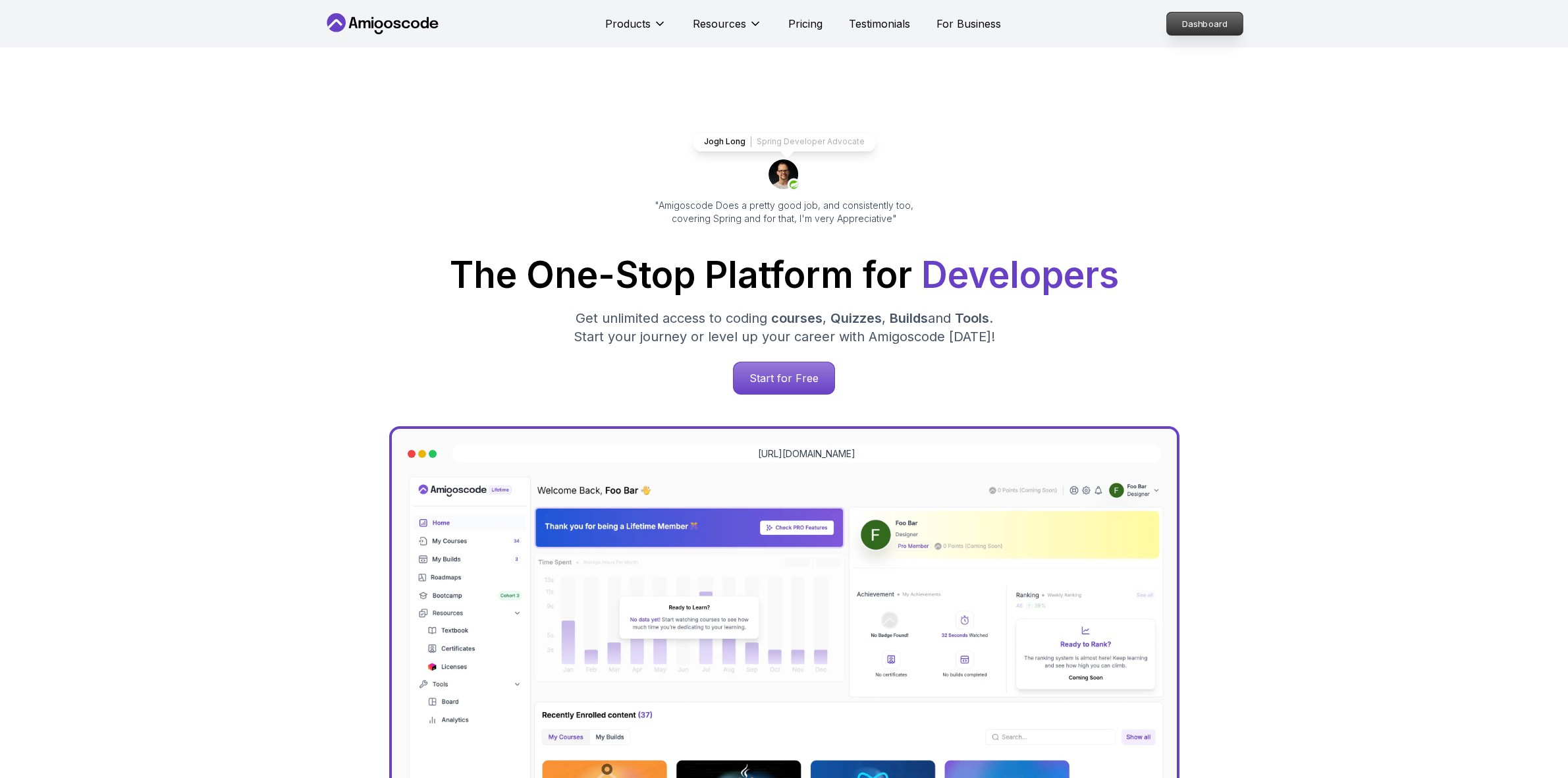
drag, startPoint x: 0, startPoint y: 0, endPoint x: 1212, endPoint y: 27, distance: 1212.3
click at [1212, 27] on p "Dashboard" at bounding box center [1205, 23] width 76 height 22
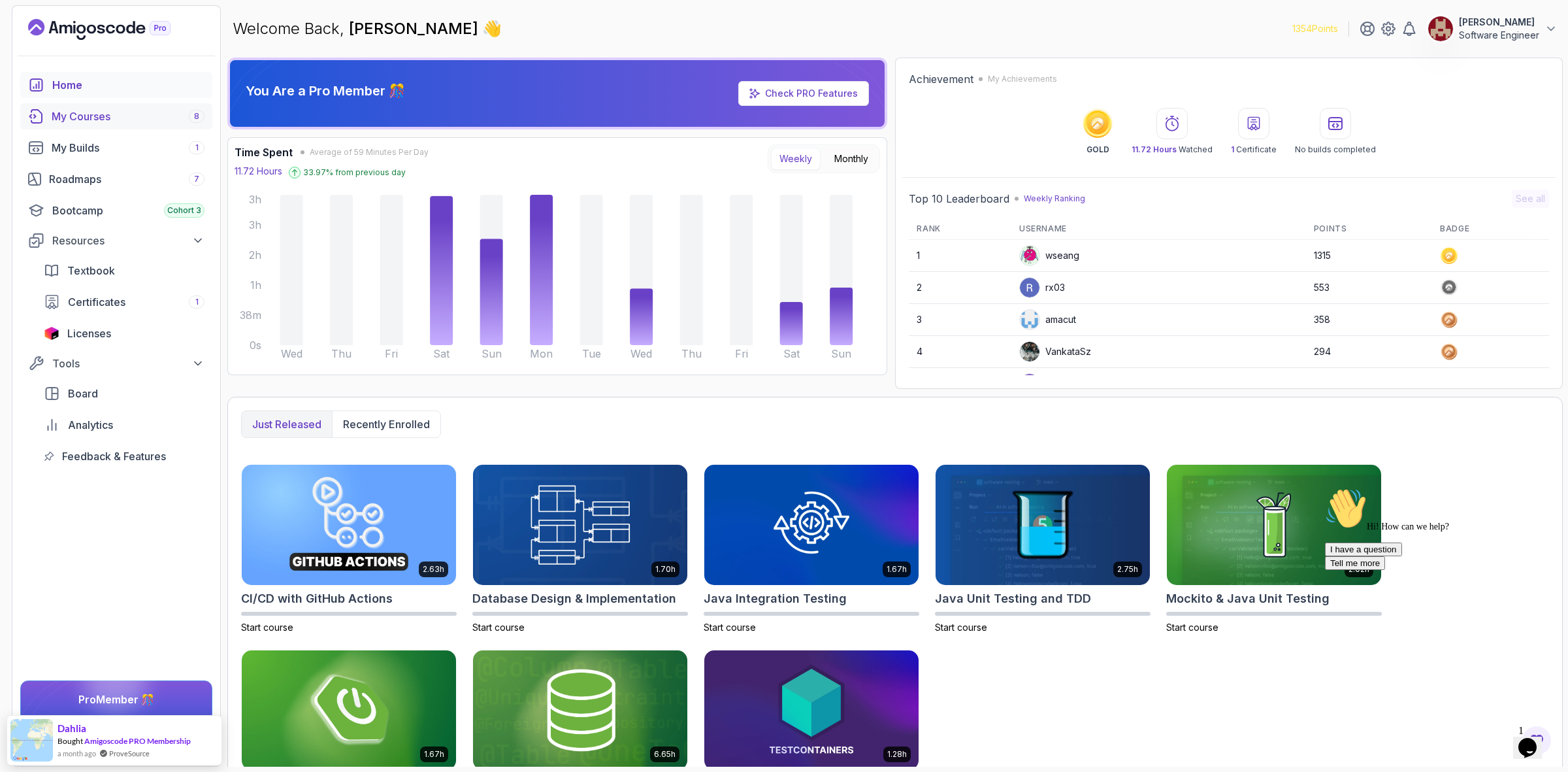
click at [90, 117] on div "My Courses 8" at bounding box center [127, 116] width 153 height 16
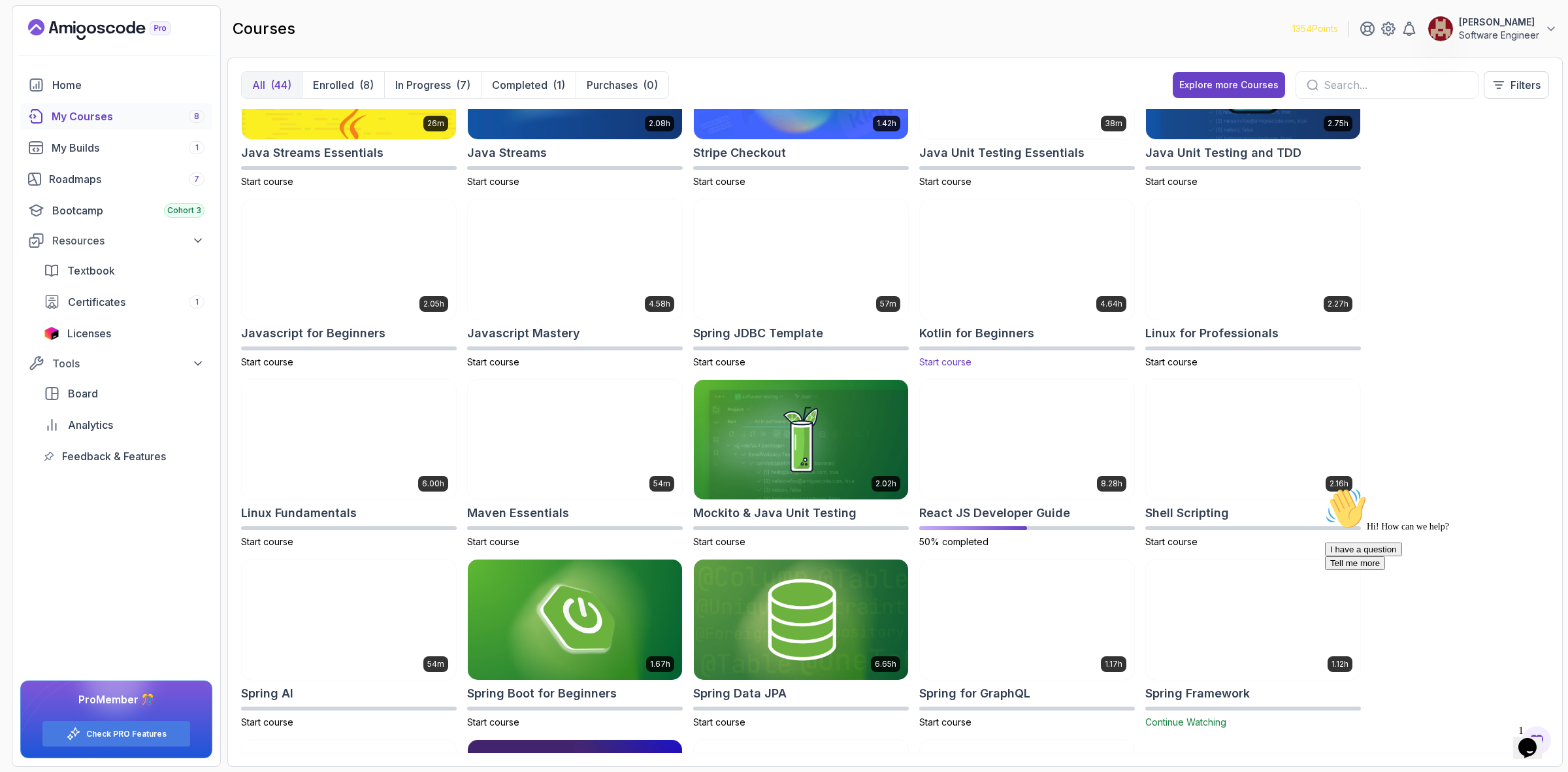
scroll to position [982, 0]
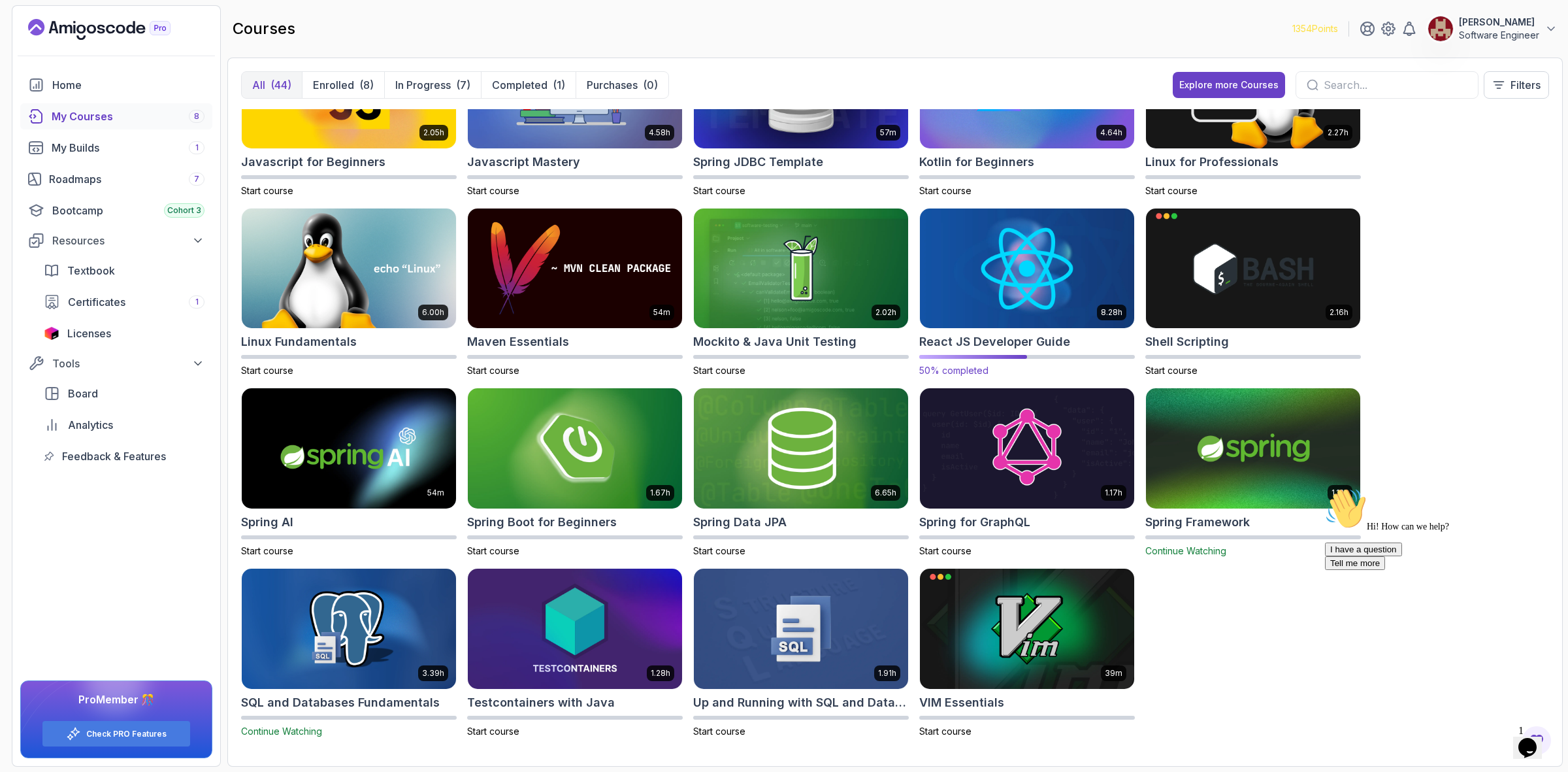
click at [999, 281] on img at bounding box center [1026, 267] width 225 height 126
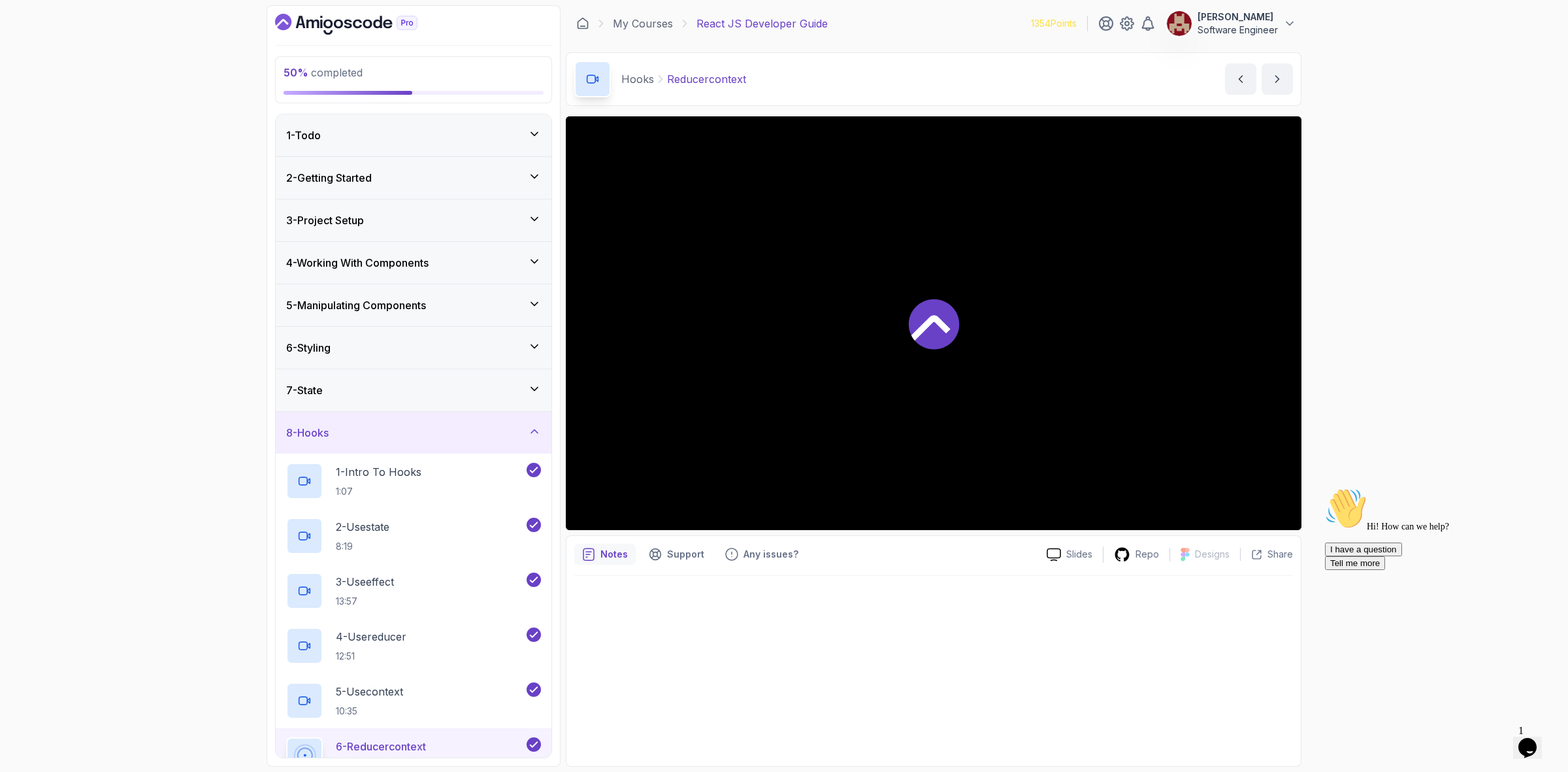
click at [487, 434] on div "8 - Hooks" at bounding box center [414, 432] width 255 height 16
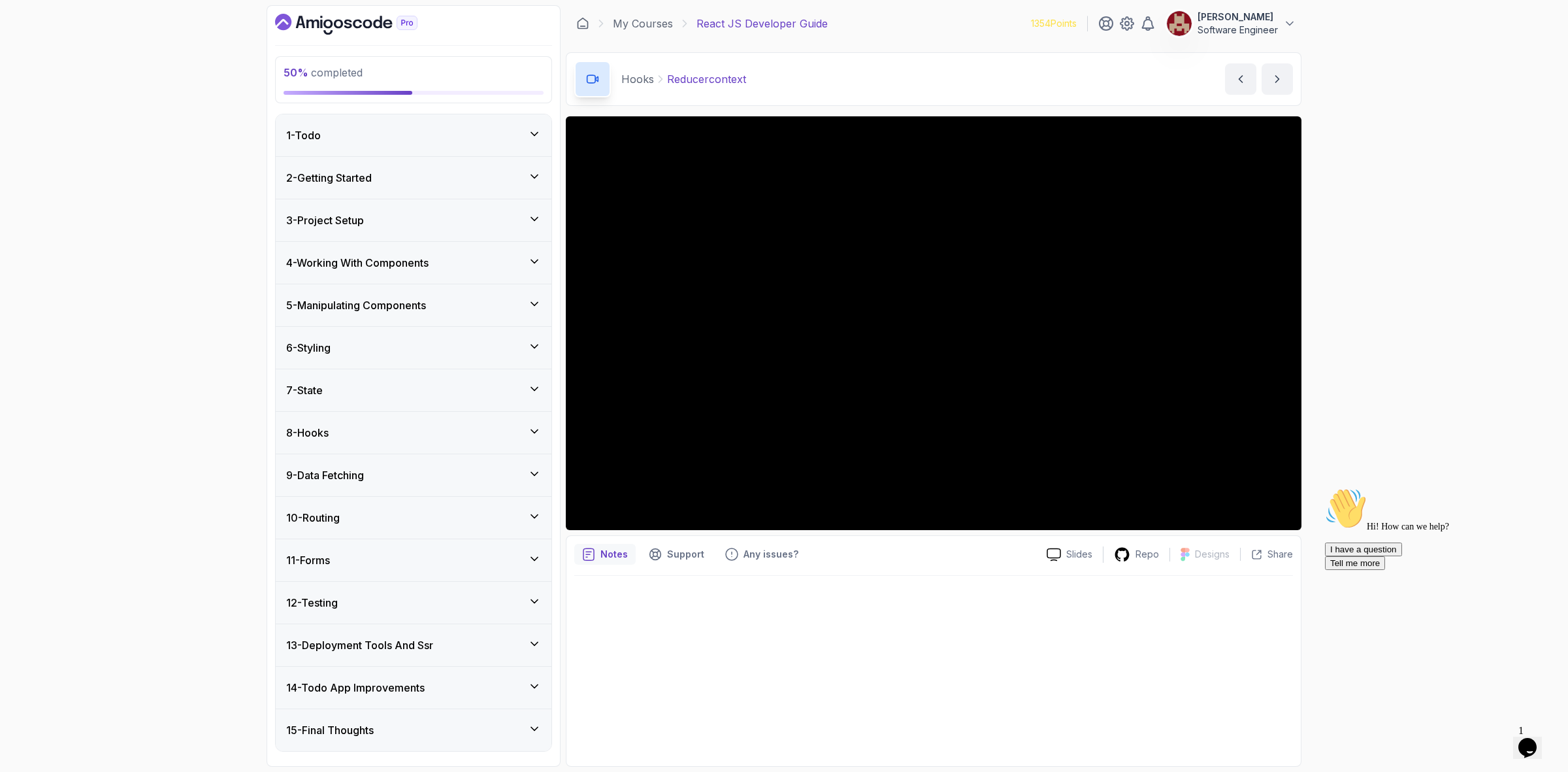
click at [410, 432] on div "8 - Hooks" at bounding box center [414, 432] width 255 height 16
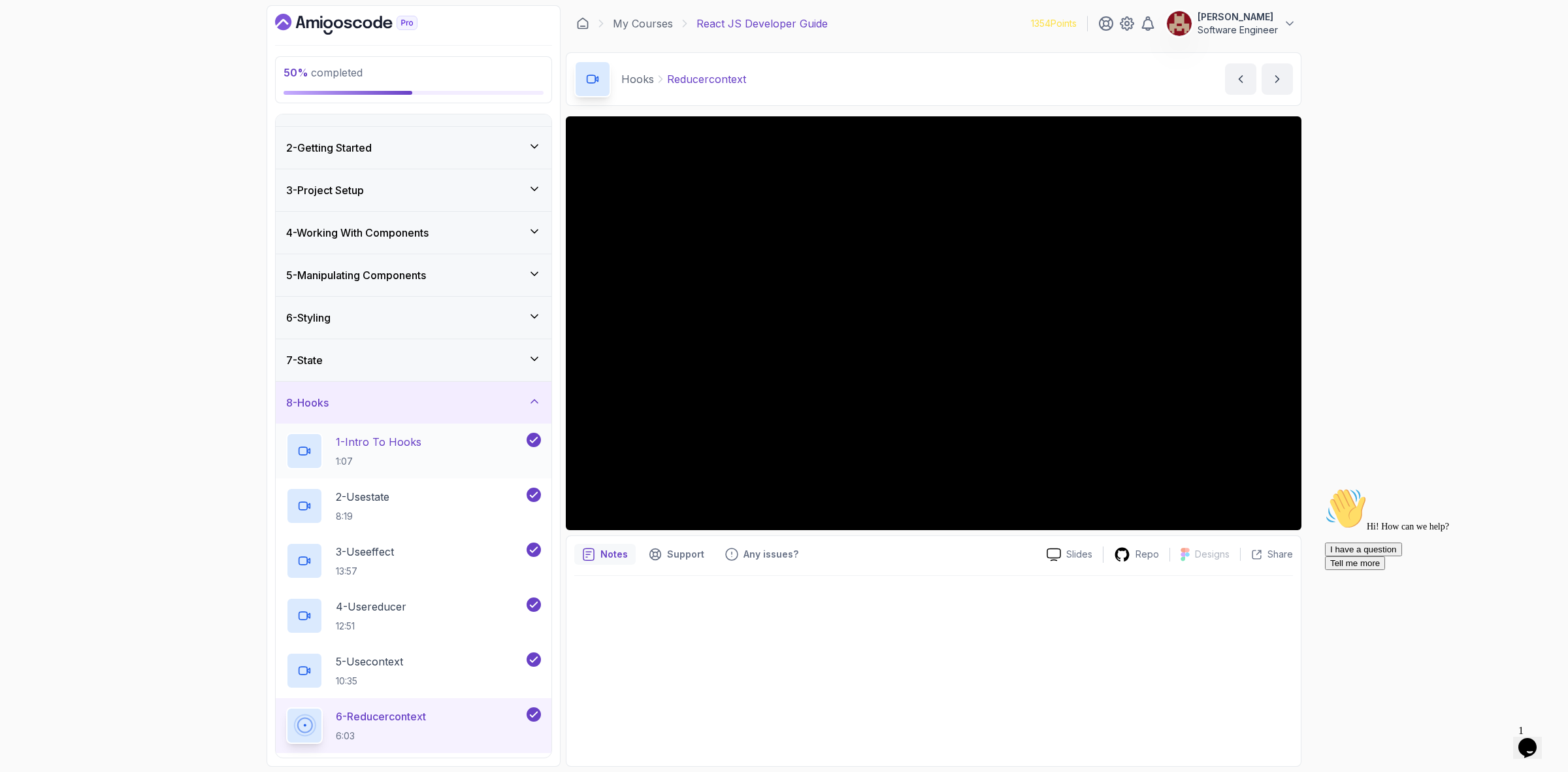
scroll to position [82, 0]
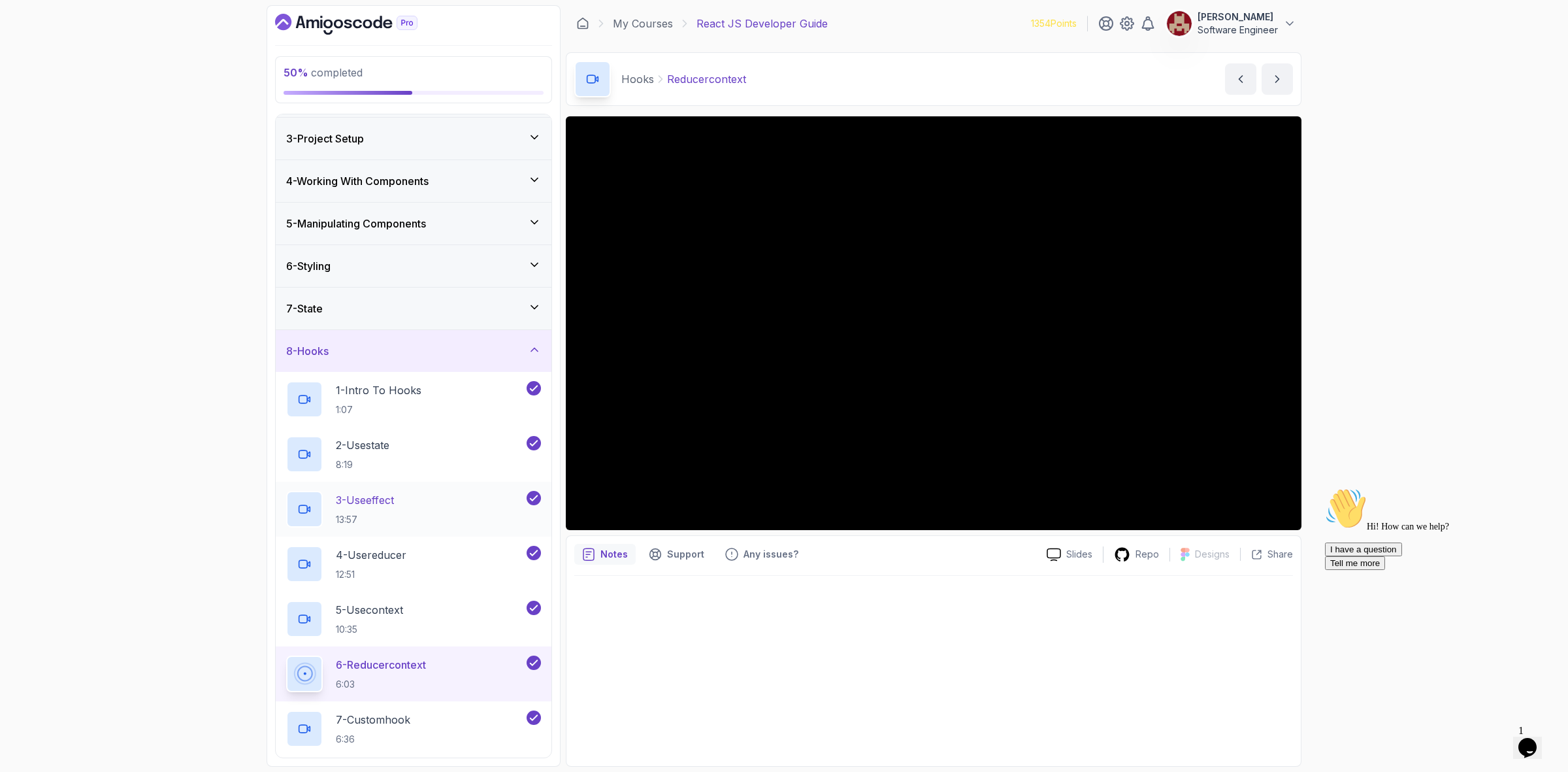
click at [412, 505] on div "3 - Useeffect 13:57" at bounding box center [405, 508] width 238 height 37
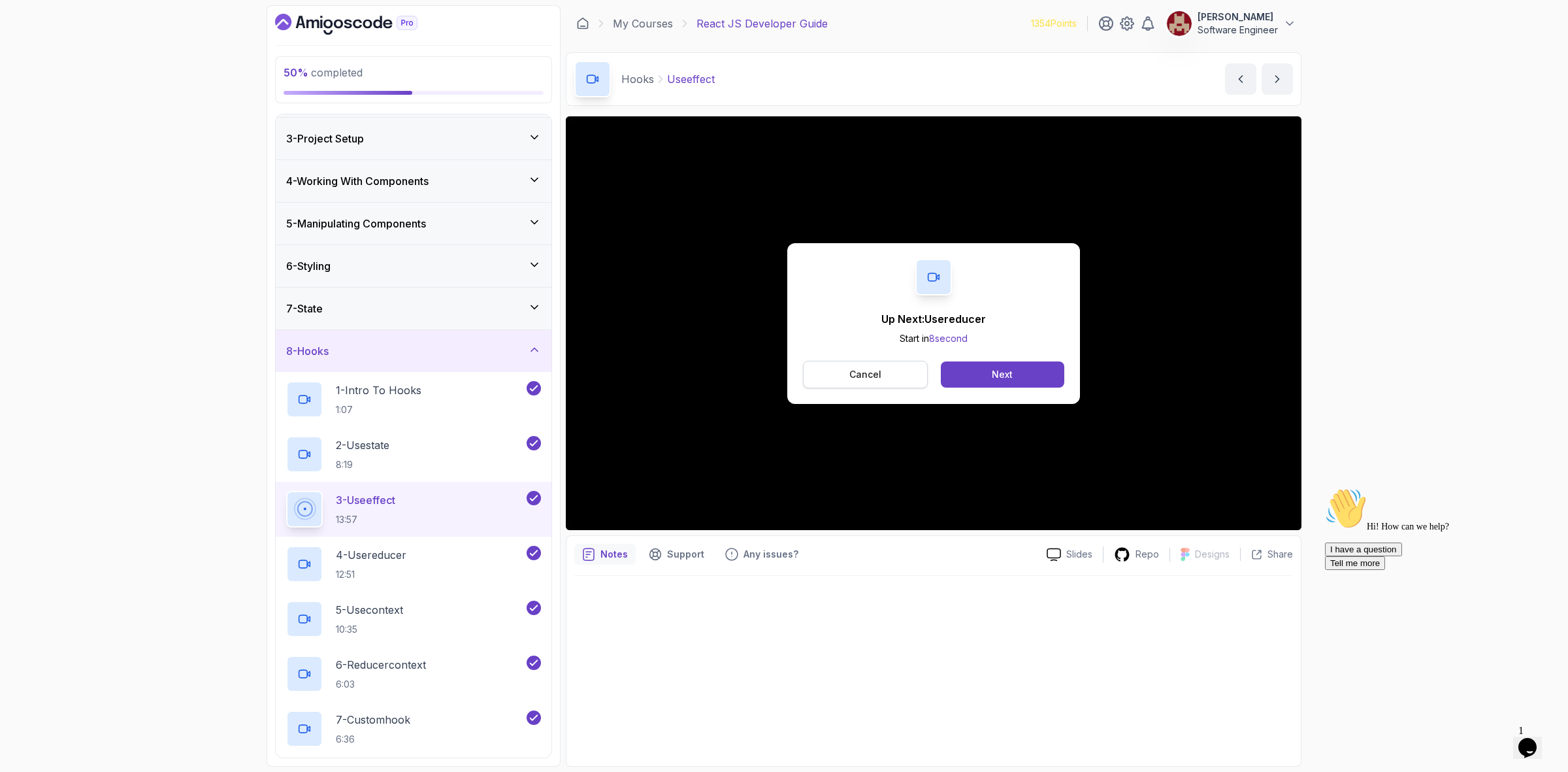
click at [876, 379] on p "Cancel" at bounding box center [866, 375] width 32 height 13
click at [995, 371] on div "Next" at bounding box center [1003, 375] width 21 height 13
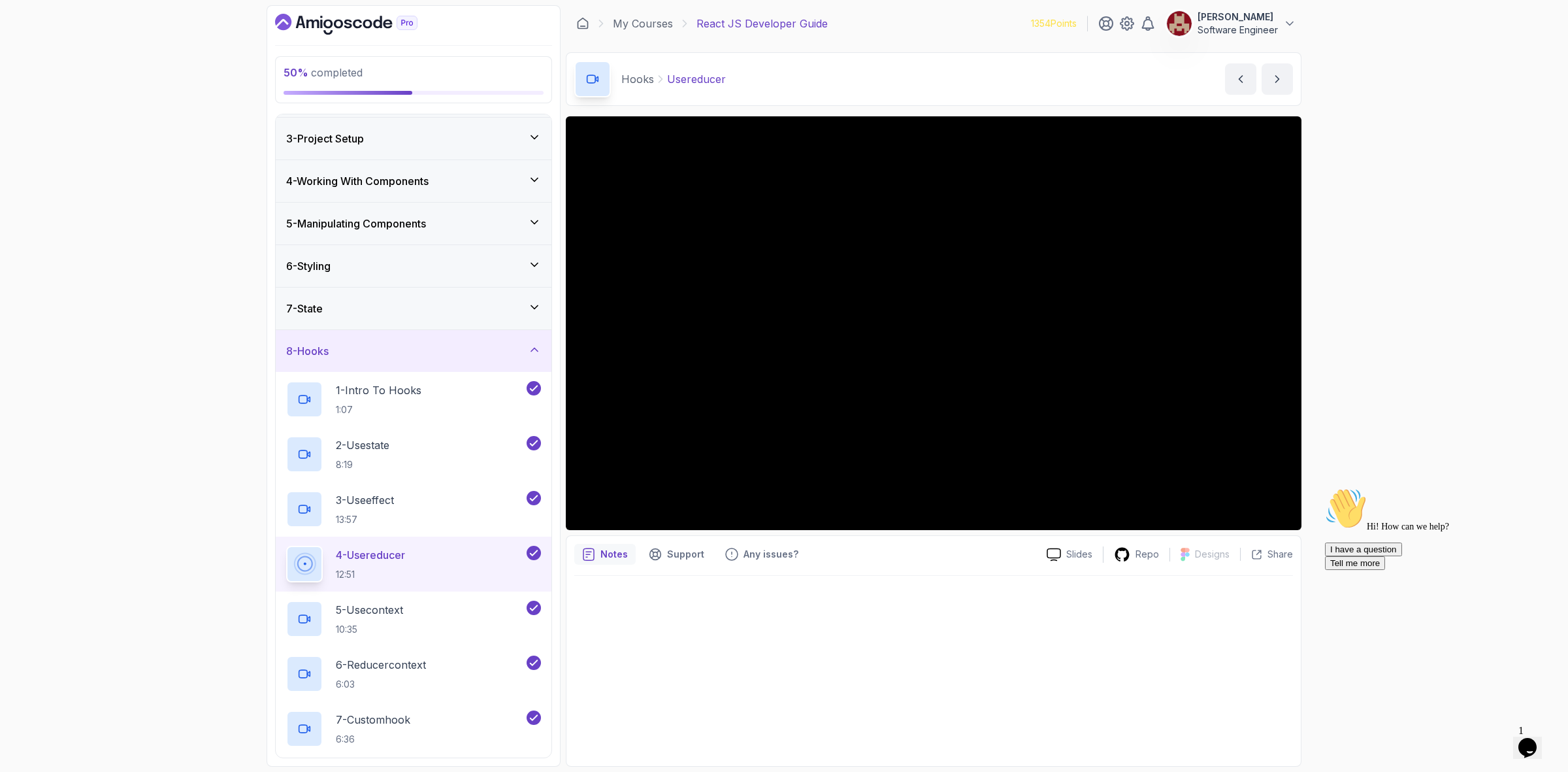
click at [452, 358] on div "8 - Hooks" at bounding box center [414, 351] width 255 height 16
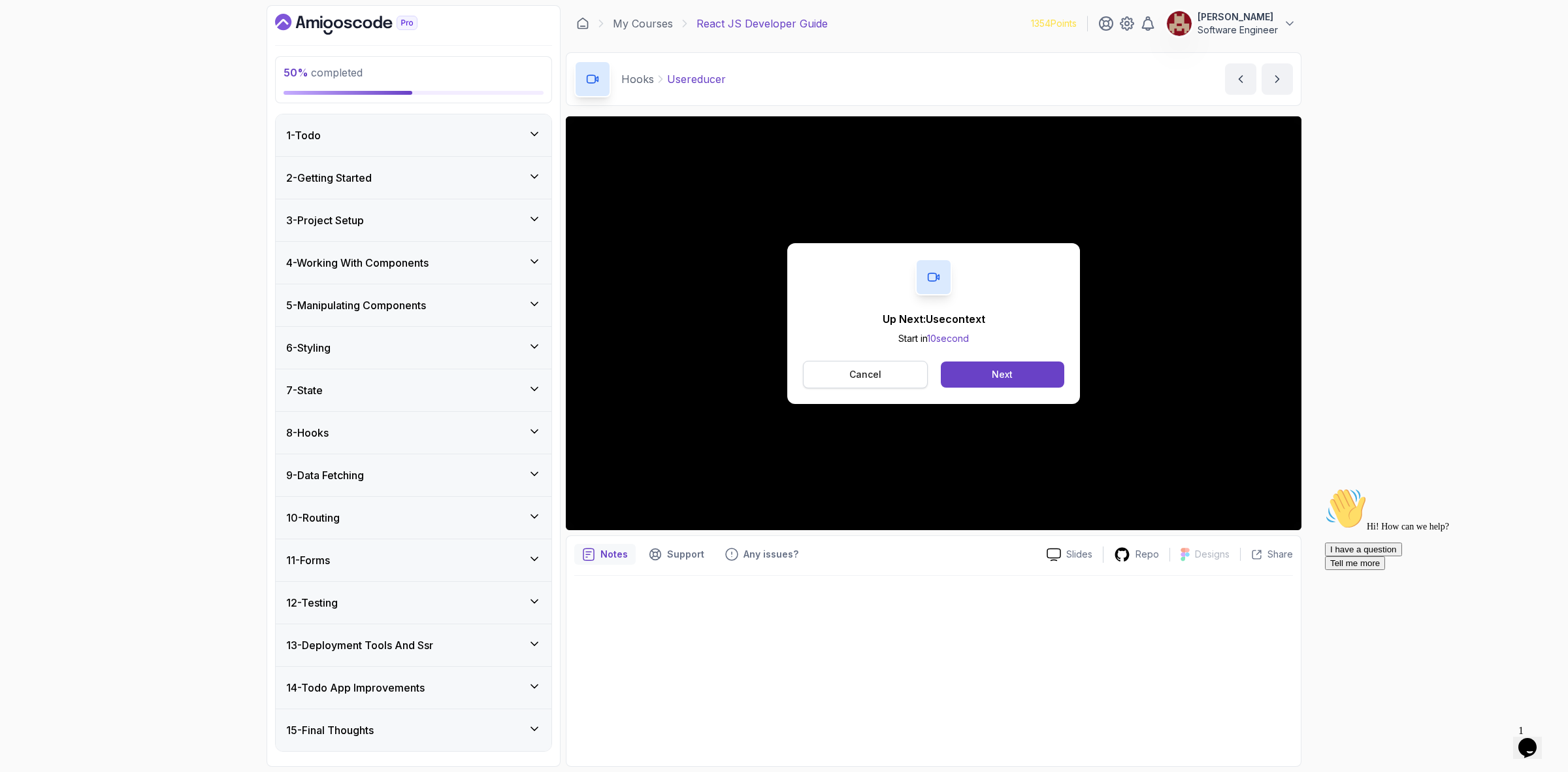
click at [864, 379] on p "Cancel" at bounding box center [866, 375] width 32 height 13
